Goal: Communication & Community: Answer question/provide support

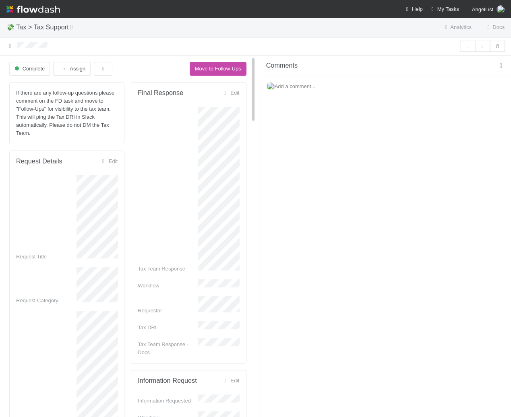
click at [500, 65] on icon "button" at bounding box center [501, 65] width 8 height 6
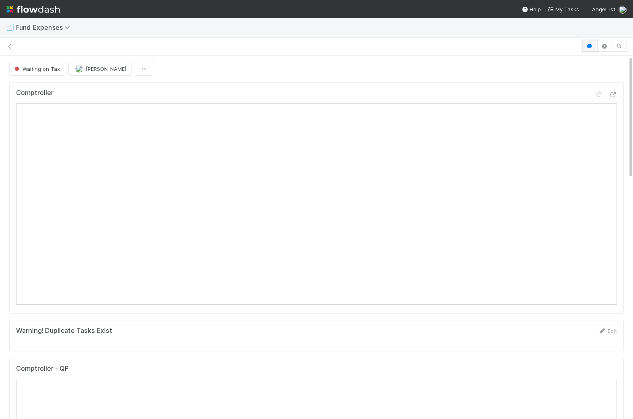
click at [510, 44] on icon "button" at bounding box center [590, 46] width 8 height 5
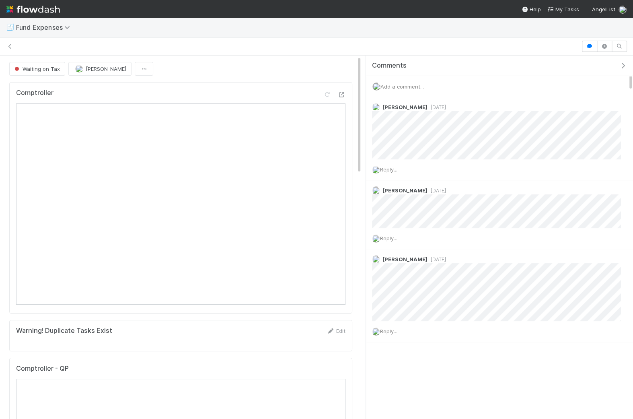
click at [409, 84] on span "Add a comment..." at bounding box center [402, 86] width 43 height 6
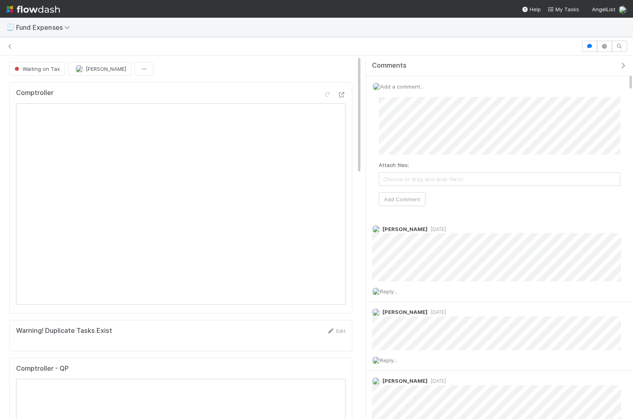
click at [388, 178] on span "Choose or drag and drop file(s)" at bounding box center [499, 179] width 241 height 13
click at [396, 206] on div "Attach files: 250829 BluFin W8BEN-E.pdf Add Comment" at bounding box center [500, 152] width 254 height 122
click at [396, 200] on button "Add Comment" at bounding box center [402, 199] width 47 height 14
